Goal: Transaction & Acquisition: Download file/media

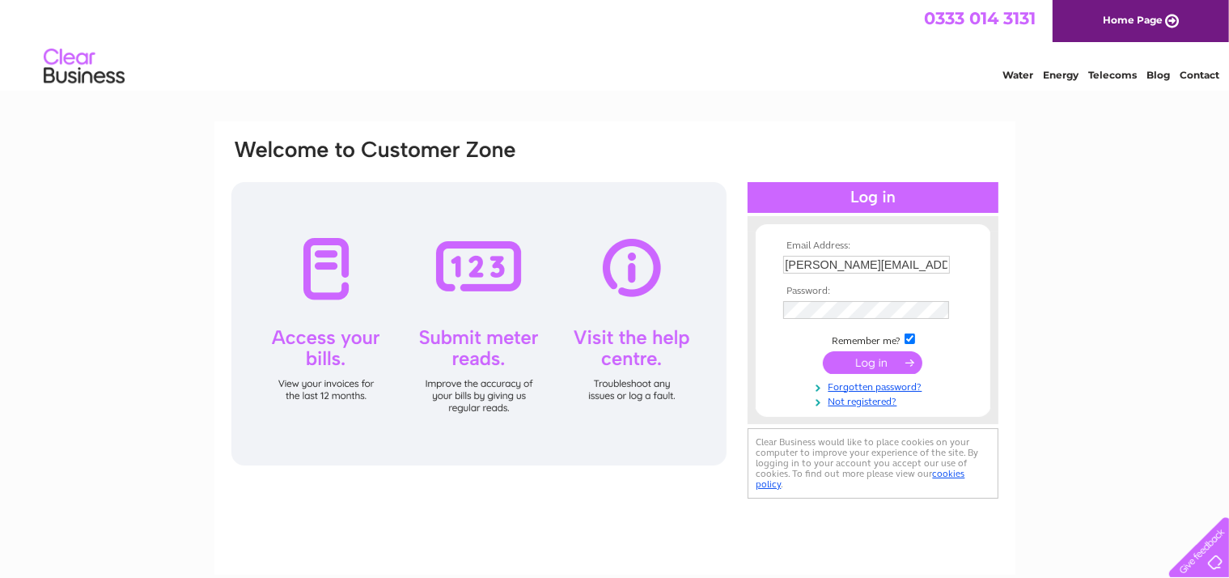
click at [868, 364] on input "submit" at bounding box center [873, 362] width 100 height 23
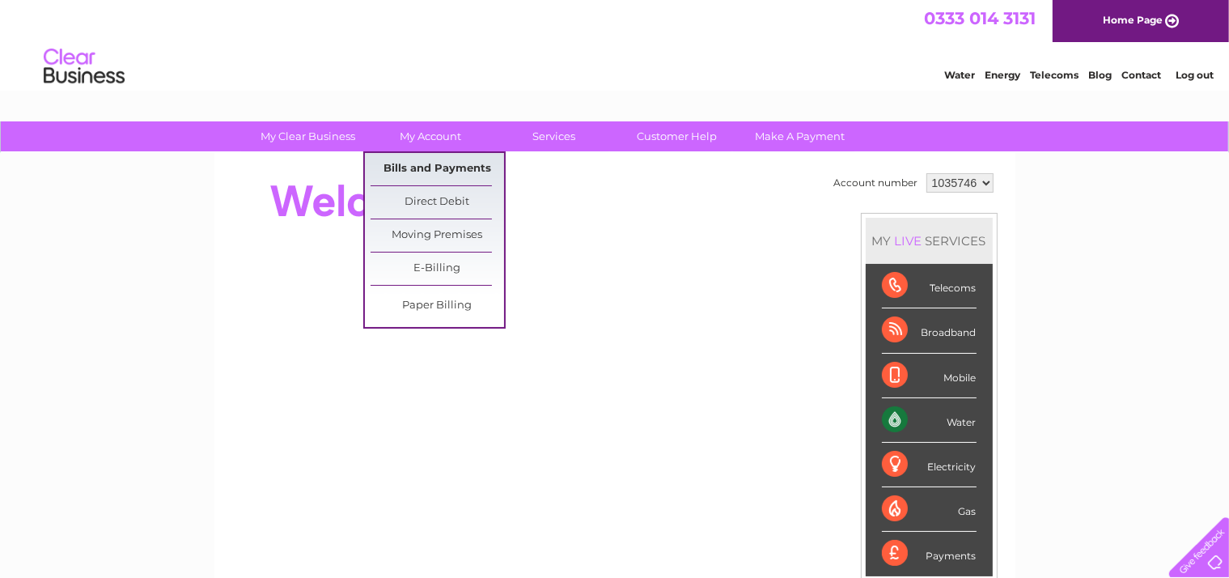
click at [435, 168] on link "Bills and Payments" at bounding box center [438, 169] width 134 height 32
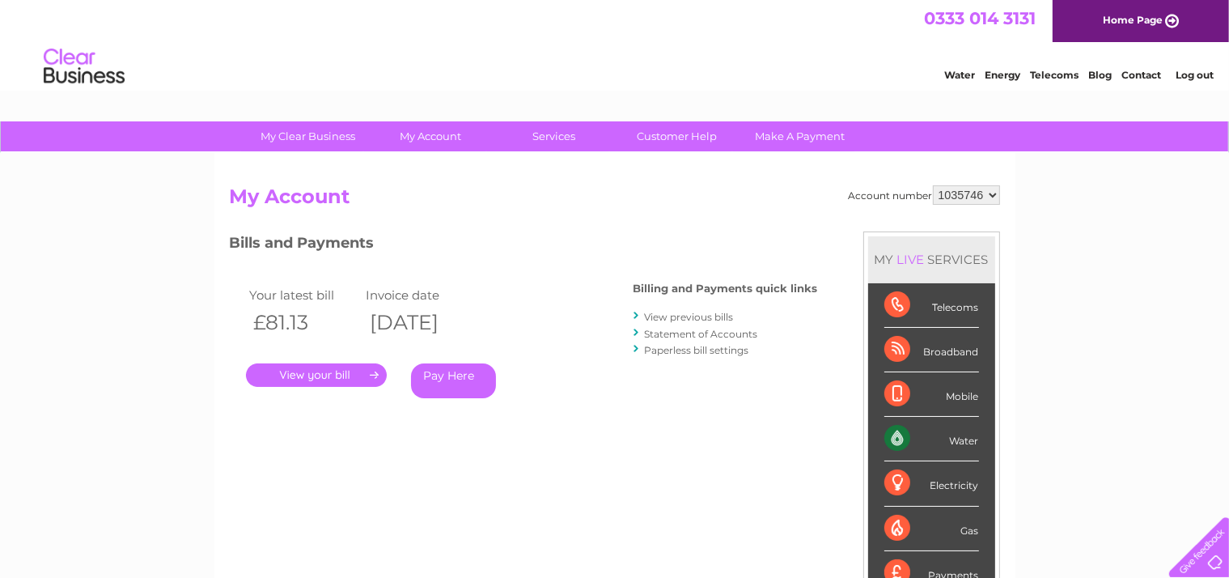
click at [322, 367] on link "." at bounding box center [316, 374] width 141 height 23
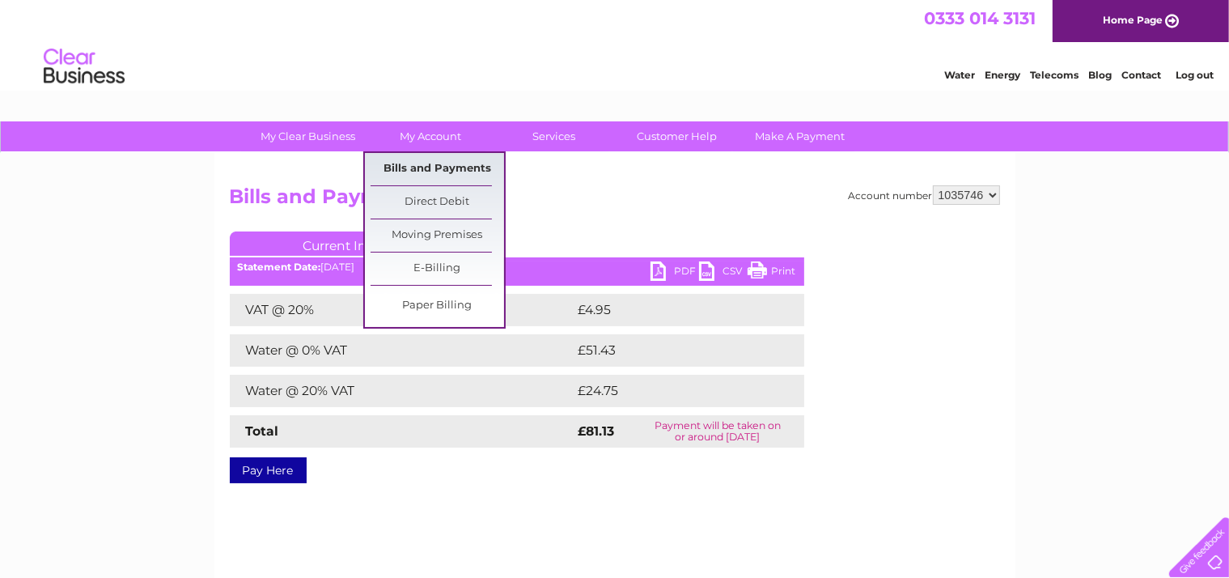
click at [433, 165] on link "Bills and Payments" at bounding box center [438, 169] width 134 height 32
click at [431, 169] on link "Bills and Payments" at bounding box center [438, 169] width 134 height 32
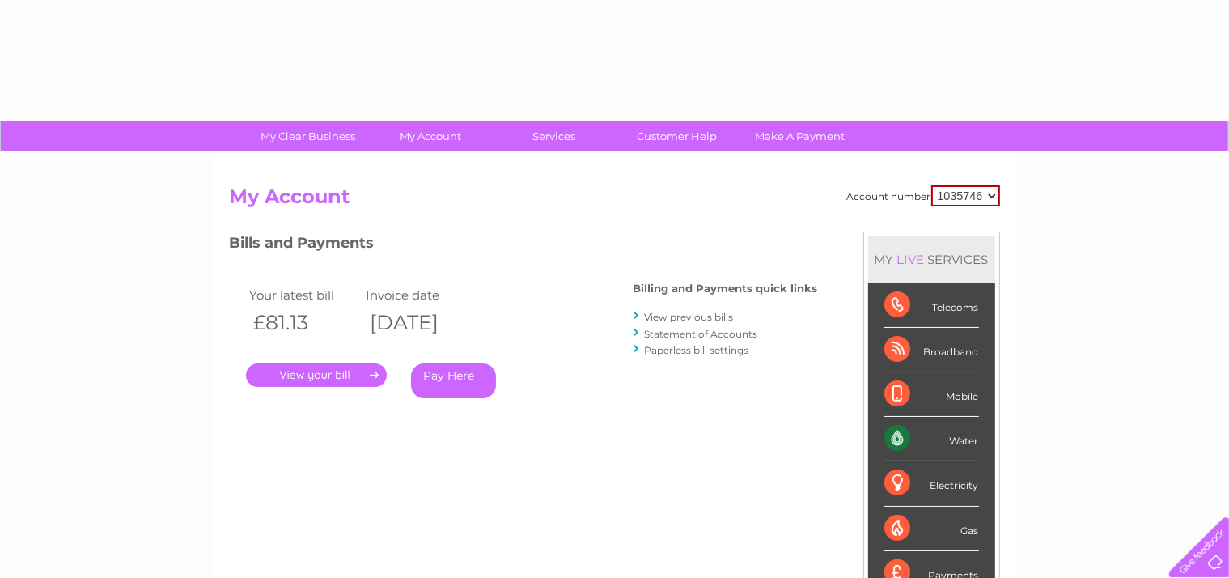
click at [685, 318] on link "View previous bills" at bounding box center [689, 317] width 89 height 12
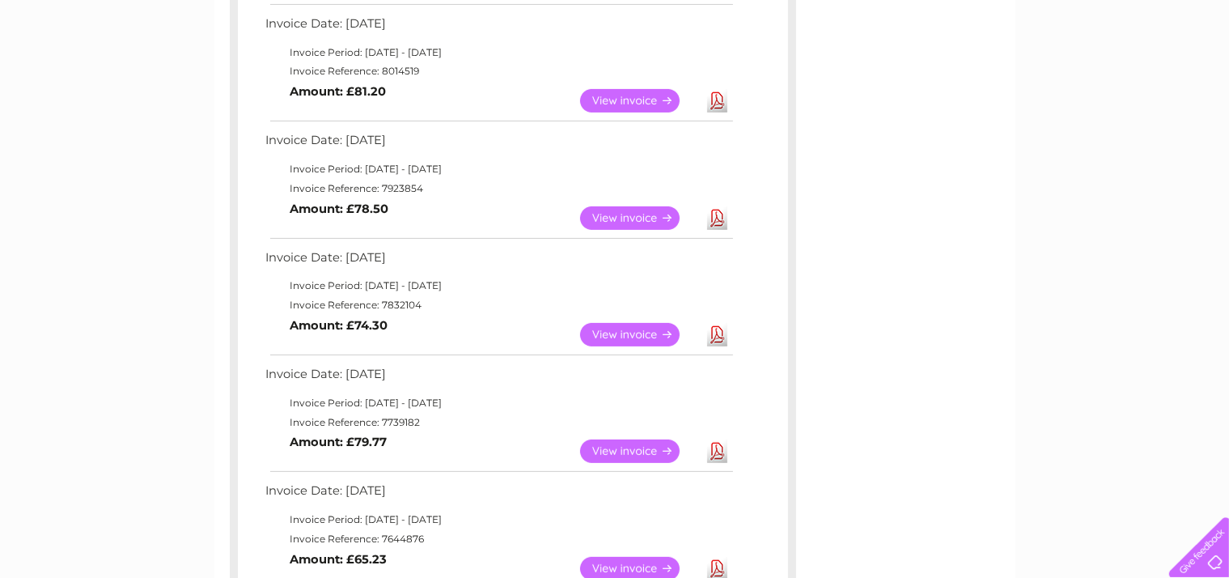
scroll to position [405, 0]
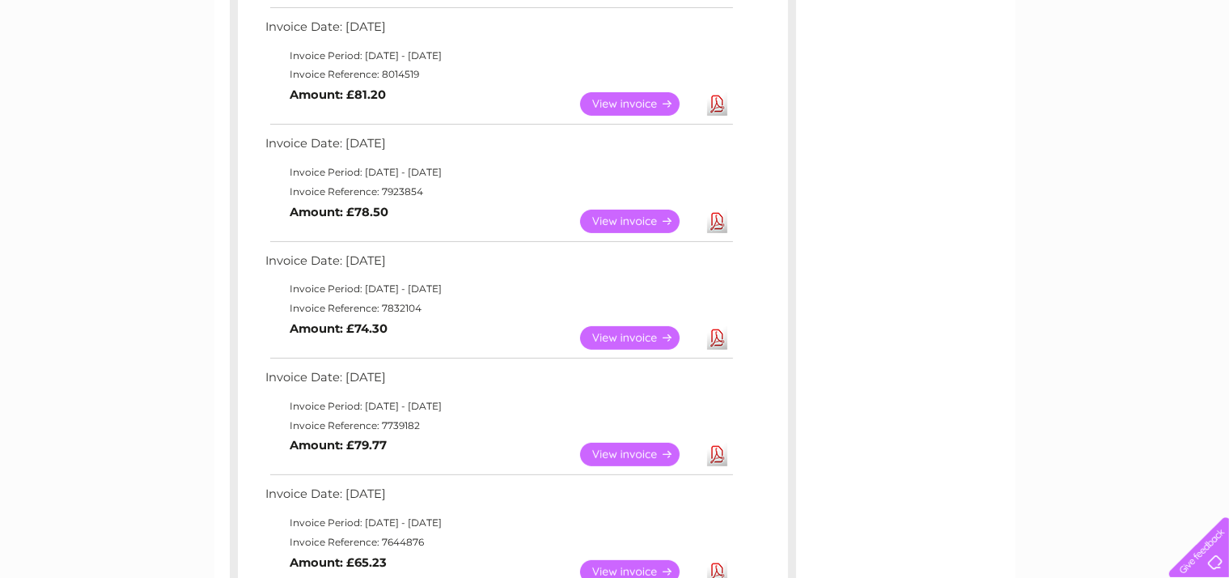
click at [712, 101] on link "Download" at bounding box center [717, 103] width 20 height 23
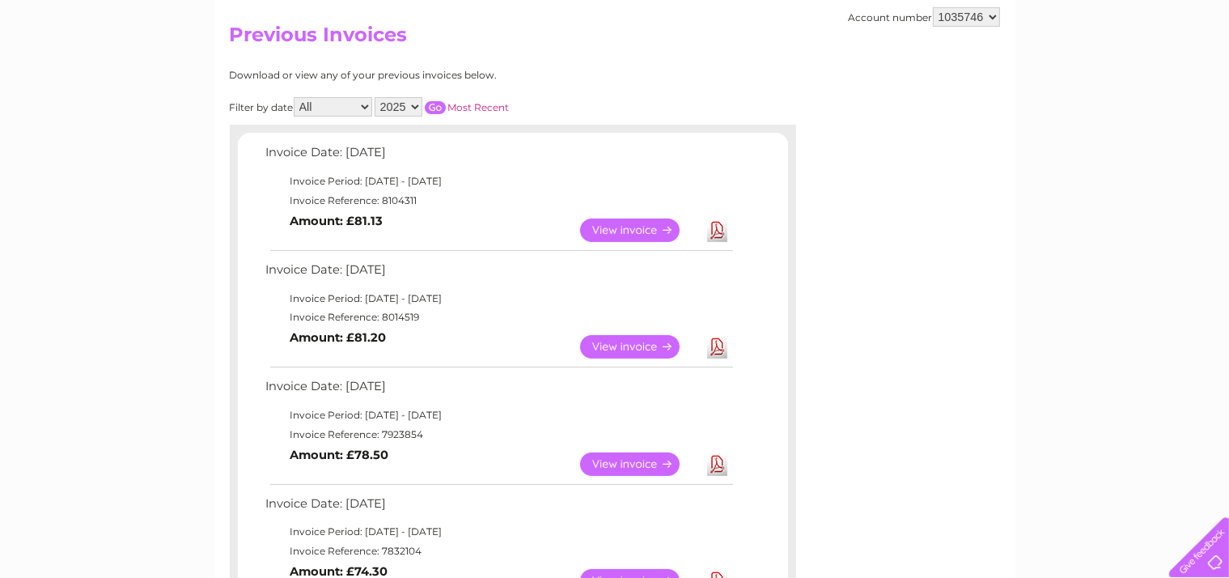
click at [722, 231] on link "Download" at bounding box center [717, 229] width 20 height 23
